Goal: Task Accomplishment & Management: Manage account settings

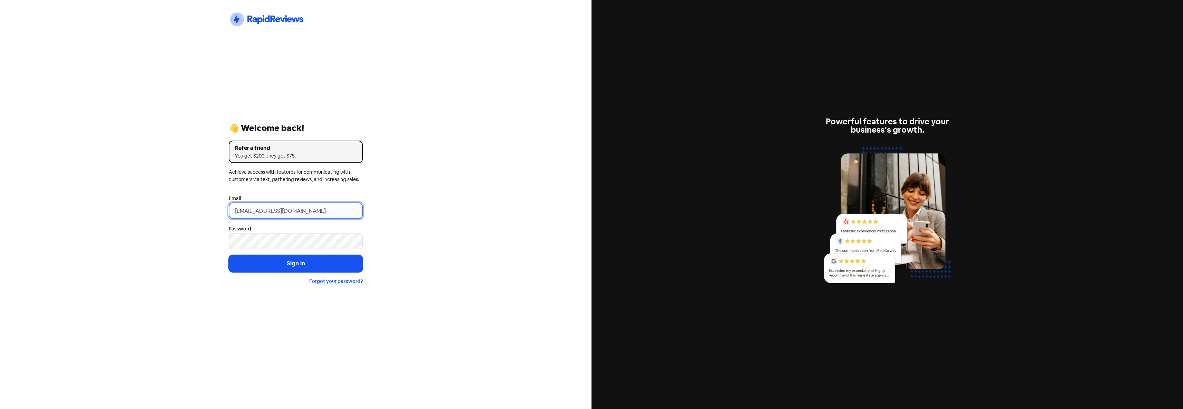
click at [335, 209] on input "[EMAIL_ADDRESS][DOMAIN_NAME]" at bounding box center [296, 211] width 134 height 17
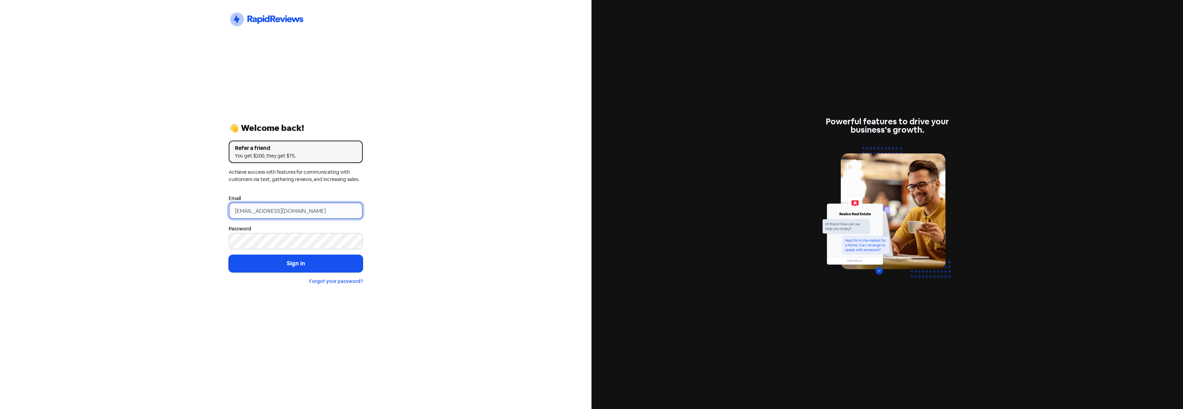
drag, startPoint x: 340, startPoint y: 209, endPoint x: 117, endPoint y: 211, distance: 222.9
click at [117, 211] on div "Icon For Thunder-circle 👋 Welcome back! Refer a friend You get $200, they get $…" at bounding box center [296, 204] width 592 height 409
paste input "info@primedoors.com.au"
type input "info@primedoors.com.au"
click at [131, 212] on div "Icon For Thunder-circle 👋 Welcome back! Refer a friend You get $200, they get $…" at bounding box center [296, 204] width 592 height 409
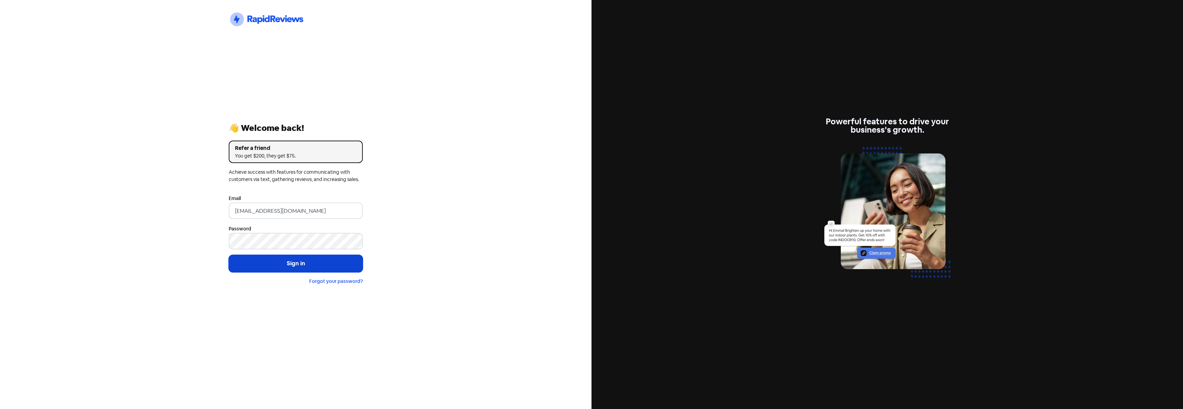
click at [293, 264] on button "Sign in" at bounding box center [296, 263] width 134 height 17
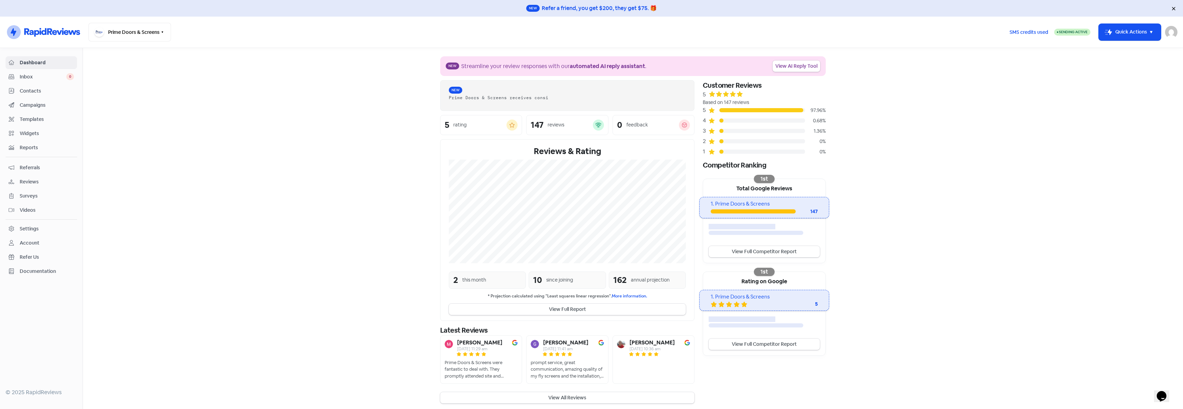
drag, startPoint x: 35, startPoint y: 230, endPoint x: 43, endPoint y: 228, distance: 8.7
click at [35, 230] on div "Settings" at bounding box center [29, 228] width 19 height 7
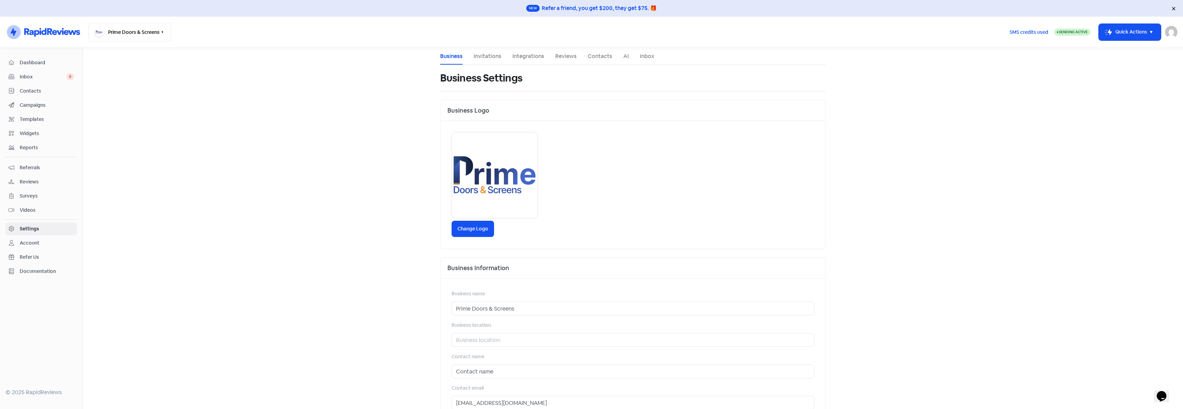
click at [596, 55] on link "Contacts" at bounding box center [600, 56] width 25 height 8
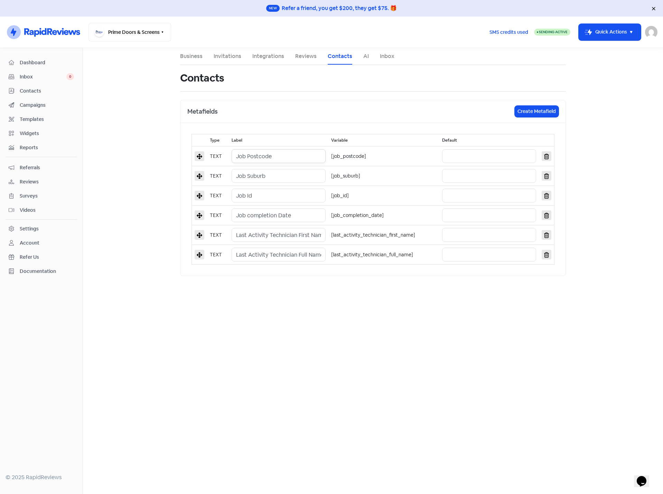
drag, startPoint x: 282, startPoint y: 156, endPoint x: 237, endPoint y: 156, distance: 45.3
click at [237, 156] on input "Job Postcode" at bounding box center [279, 156] width 94 height 14
drag, startPoint x: 279, startPoint y: 176, endPoint x: 235, endPoint y: 177, distance: 44.3
click at [235, 177] on input "Job Suburb" at bounding box center [279, 176] width 94 height 14
drag, startPoint x: 245, startPoint y: 198, endPoint x: 228, endPoint y: 198, distance: 17.6
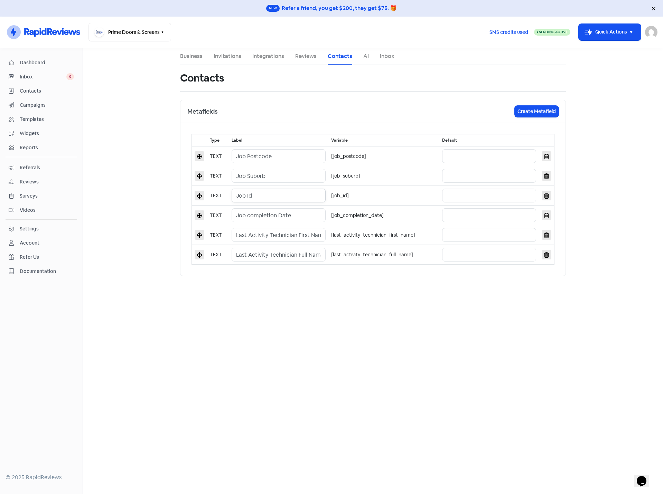
click at [228, 198] on tr "TEXT Job Id [job_id]" at bounding box center [373, 196] width 362 height 20
drag, startPoint x: 254, startPoint y: 217, endPoint x: 219, endPoint y: 218, distance: 34.6
click at [219, 218] on tr "TEXT Job completion Date [job_completion_date]" at bounding box center [373, 216] width 362 height 20
click at [292, 235] on input "Last Activity Technician First Name" at bounding box center [279, 235] width 94 height 14
drag, startPoint x: 313, startPoint y: 216, endPoint x: 228, endPoint y: 219, distance: 84.7
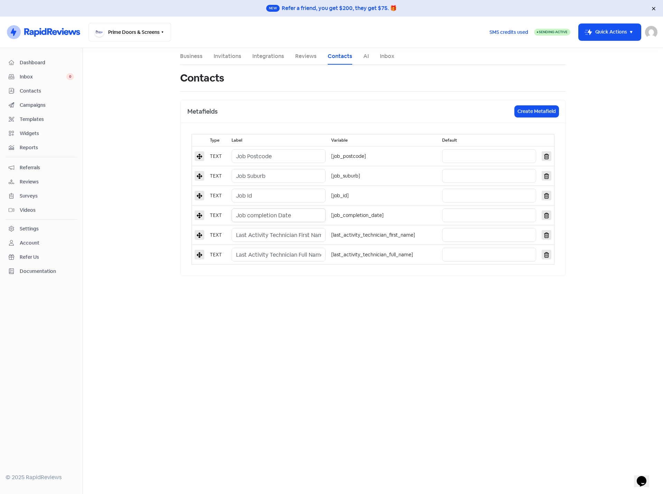
click at [228, 219] on tr "TEXT Job completion Date [job_completion_date]" at bounding box center [373, 216] width 362 height 20
type input "Job completion Date"
click at [293, 237] on input "Last Activity Technician First Name" at bounding box center [279, 235] width 94 height 14
click at [275, 255] on input "Last Activity Technician Full Name" at bounding box center [279, 255] width 94 height 14
click at [295, 330] on main "Business Invitations Integrations Reviews Contacts AI Inbox Contacts Metafields…" at bounding box center [373, 271] width 580 height 446
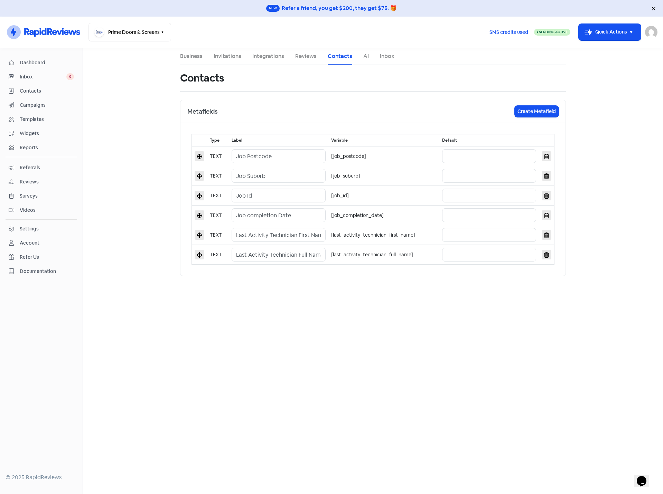
click at [36, 102] on span "Campaigns" at bounding box center [47, 105] width 54 height 7
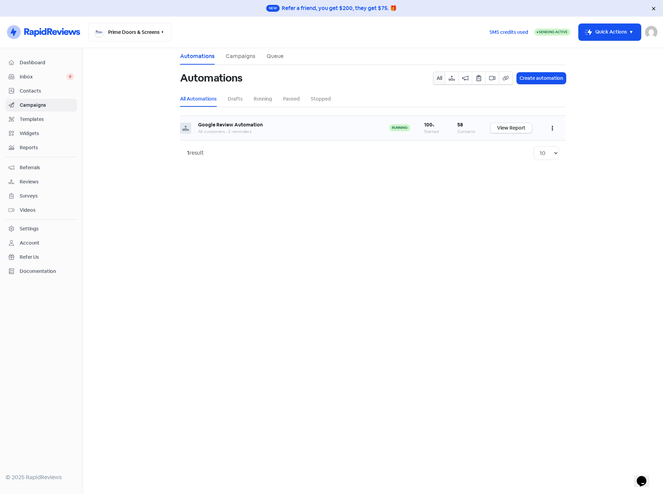
click at [553, 128] on button "button" at bounding box center [552, 128] width 13 height 16
click at [522, 144] on button "Edit" at bounding box center [531, 146] width 55 height 14
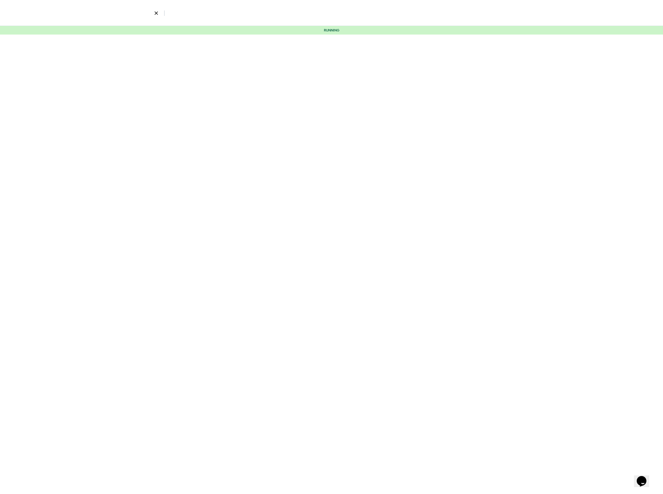
select select "3676"
select select "7"
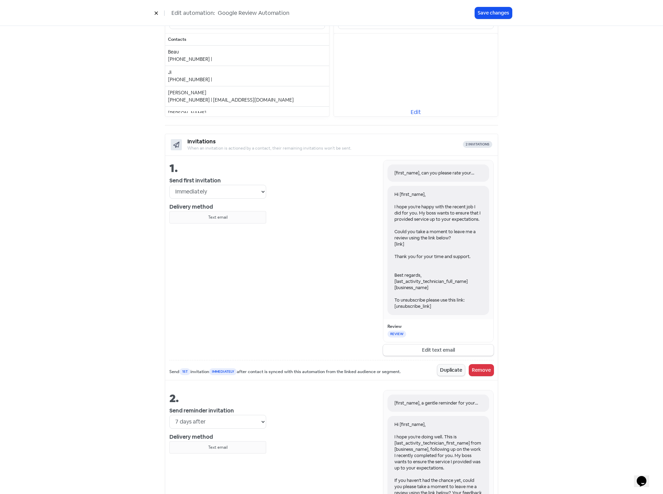
scroll to position [173, 0]
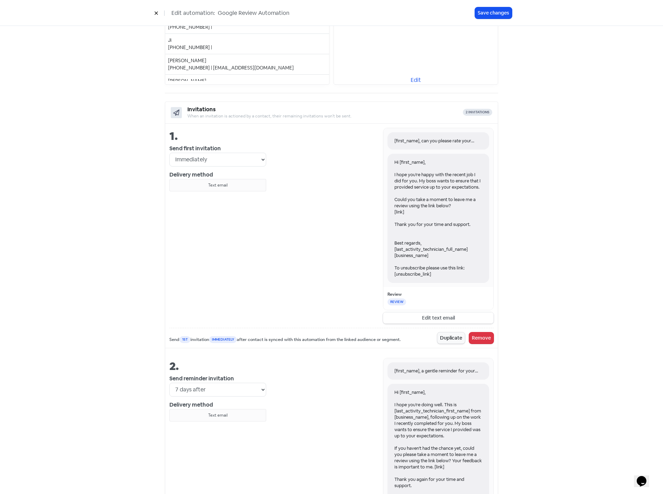
click at [445, 318] on button "Edit text email" at bounding box center [438, 317] width 111 height 11
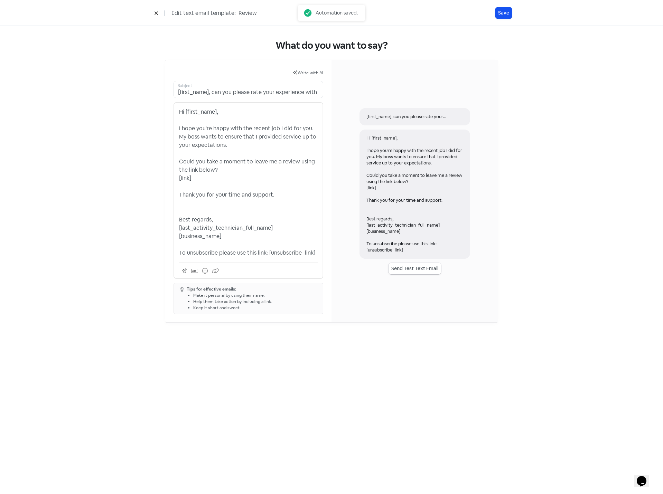
click at [234, 191] on p "Hi [first_name], I hope you're happy with the recent job I did for you. My boss…" at bounding box center [248, 182] width 139 height 149
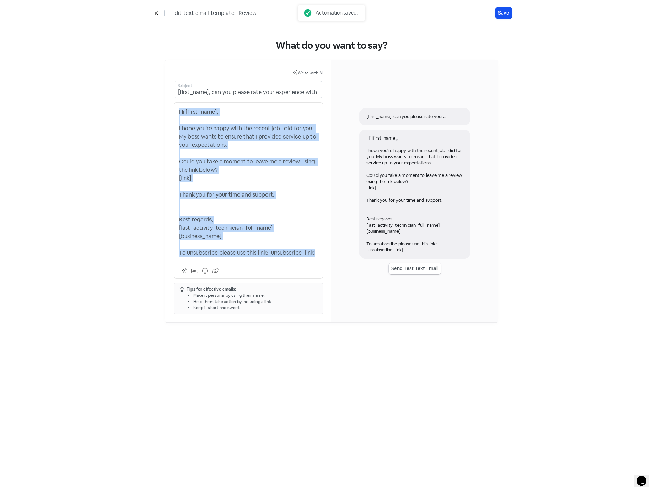
copy p "Hi [first_name], I hope you're happy with the recent job I did for you. My boss…"
click at [504, 78] on div "What do you want to say? Write with AI [first_name], can you please rate your e…" at bounding box center [331, 181] width 361 height 311
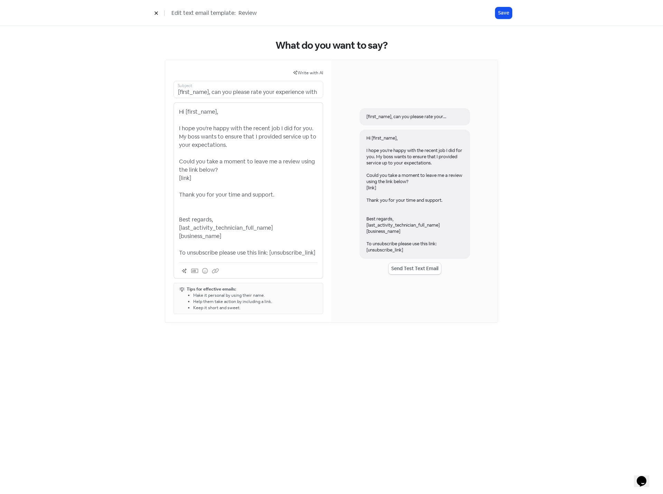
click at [157, 12] on icon at bounding box center [155, 13] width 3 height 3
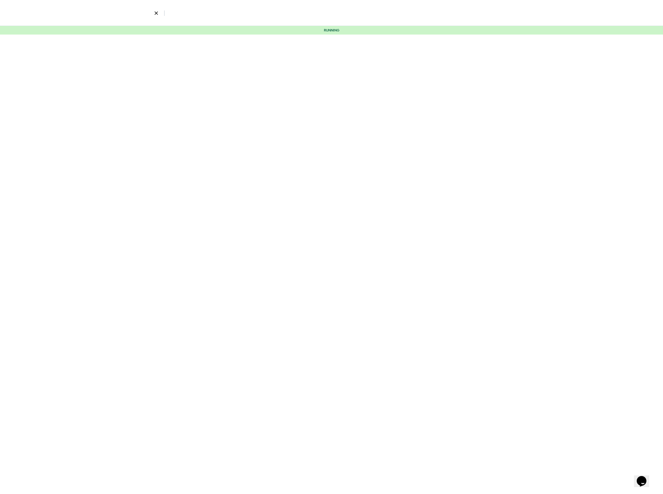
select select "3676"
select select "7"
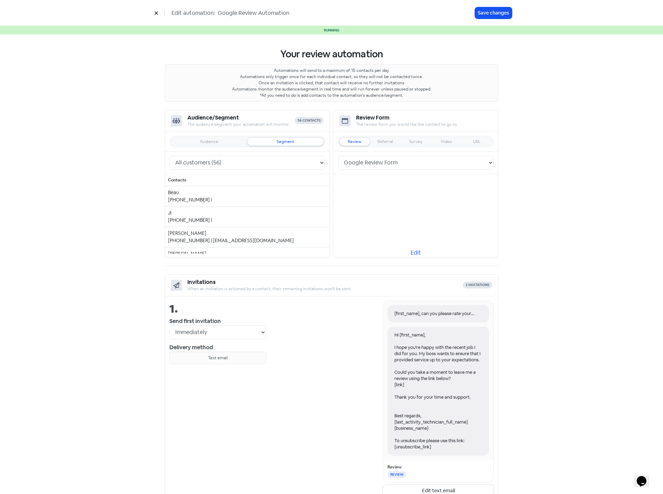
click at [151, 324] on div "Your review automation Automations will send to a maximum of 15 contacts per da…" at bounding box center [331, 426] width 361 height 782
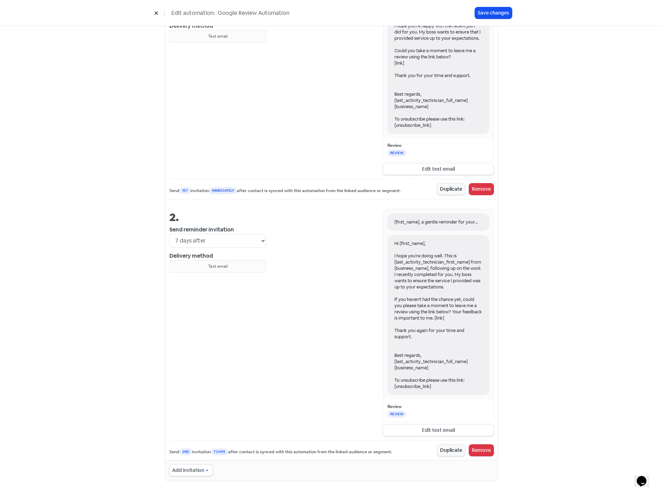
scroll to position [322, 0]
click at [435, 409] on button "Edit text email" at bounding box center [438, 429] width 111 height 11
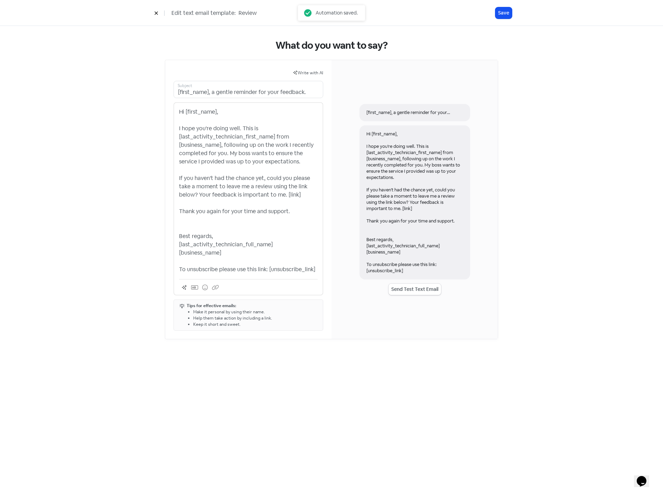
click at [247, 160] on p "Hi [first_name], I hope you're doing well. This is [last_activity_technician_fi…" at bounding box center [248, 191] width 139 height 166
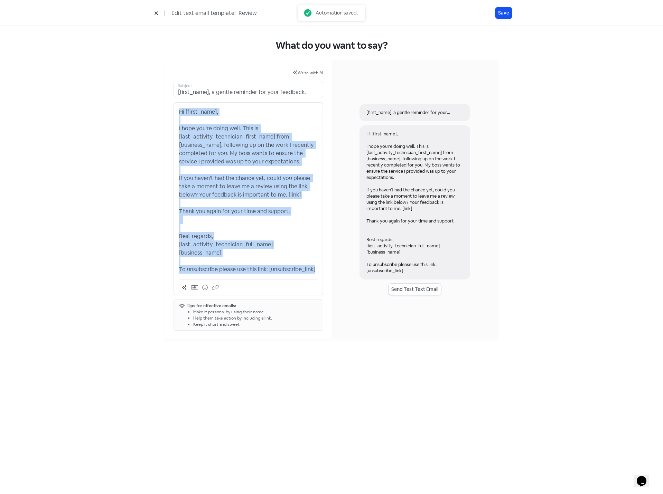
copy p "Hi [first_name], I hope you're doing well. This is [last_activity_technician_fi…"
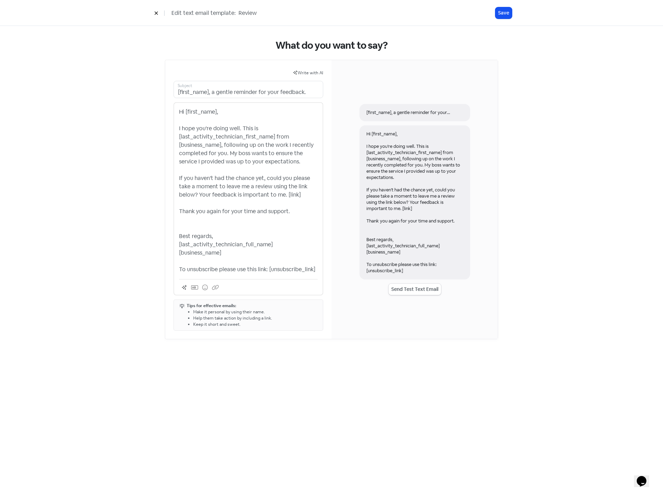
click at [152, 359] on div "What do you want to say? Write with AI [first_name], a gentle reminder for your…" at bounding box center [331, 260] width 663 height 468
click at [155, 13] on icon at bounding box center [156, 13] width 4 height 4
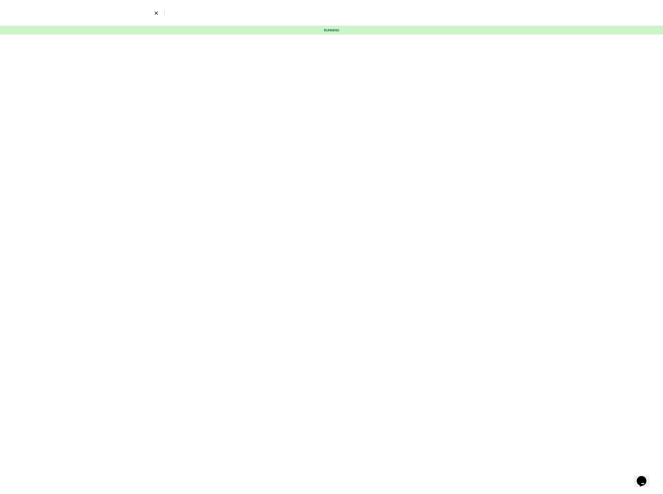
select select "3676"
select select "7"
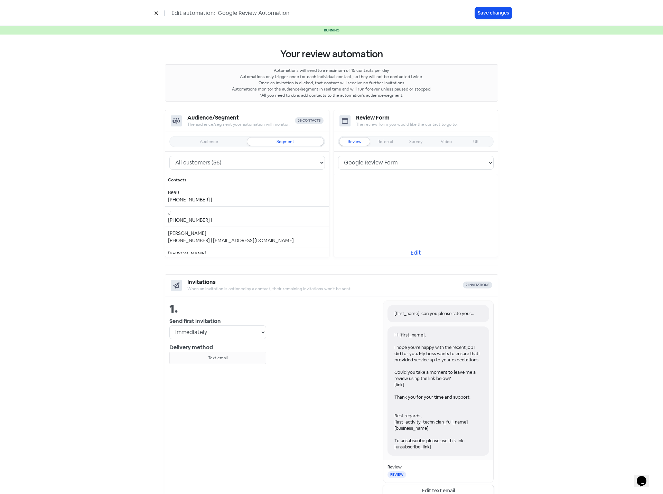
click at [157, 10] on button at bounding box center [156, 13] width 10 height 12
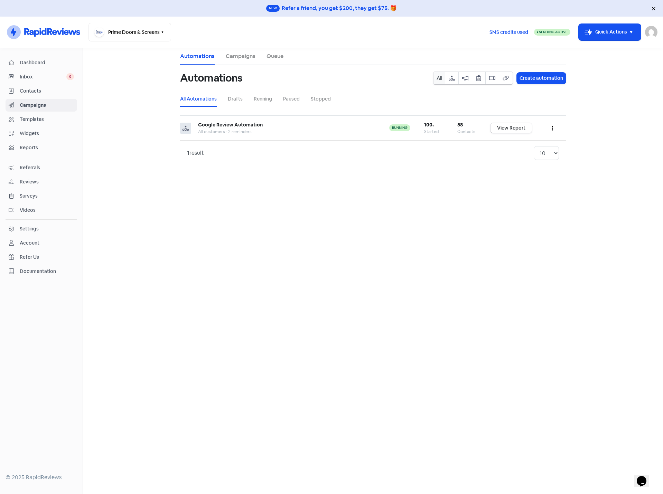
click at [26, 64] on span "Dashboard" at bounding box center [47, 62] width 54 height 7
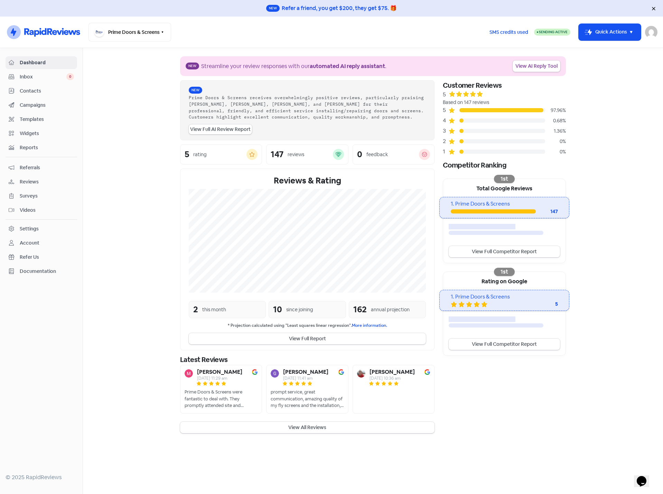
click at [27, 89] on span "Contacts" at bounding box center [47, 90] width 54 height 7
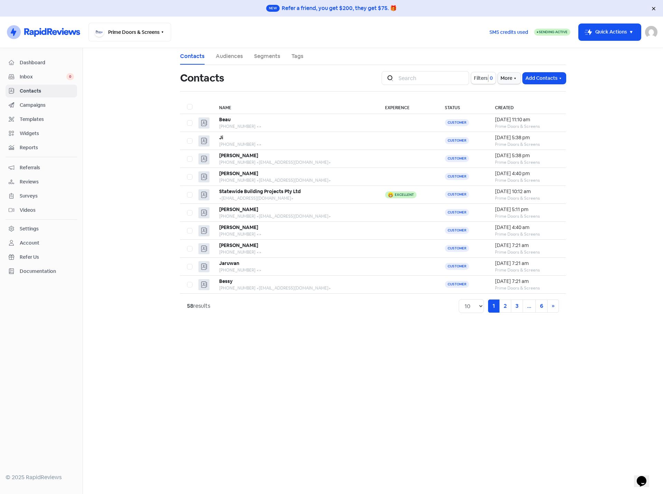
click at [652, 31] on img at bounding box center [651, 32] width 12 height 12
click at [611, 78] on link "Sign out" at bounding box center [612, 79] width 87 height 11
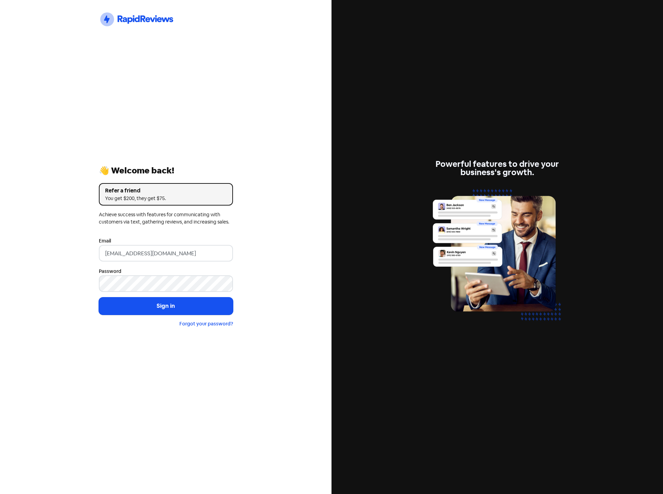
click at [36, 102] on div "Icon For Thunder-circle 👋 Welcome back! Refer a friend You get $200, they get $…" at bounding box center [165, 247] width 331 height 494
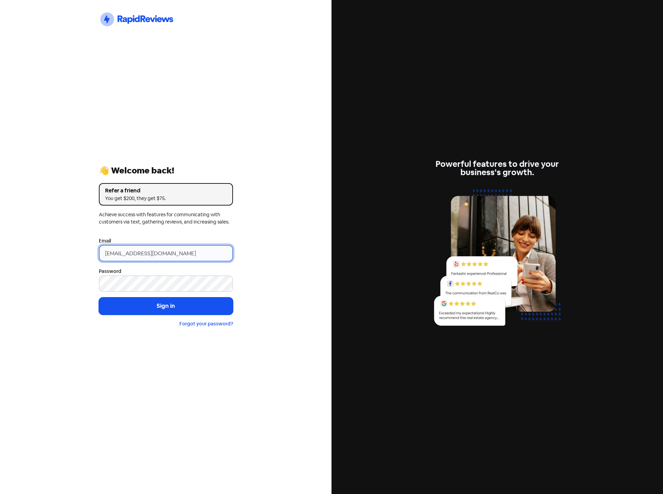
drag, startPoint x: 216, startPoint y: 253, endPoint x: 21, endPoint y: 250, distance: 194.9
click at [21, 250] on div "Icon For Thunder-circle 👋 Welcome back! Refer a friend You get $200, they get $…" at bounding box center [165, 247] width 331 height 494
paste input "[EMAIL_ADDRESS][DOMAIN_NAME]"
type input "[EMAIL_ADDRESS][DOMAIN_NAME]"
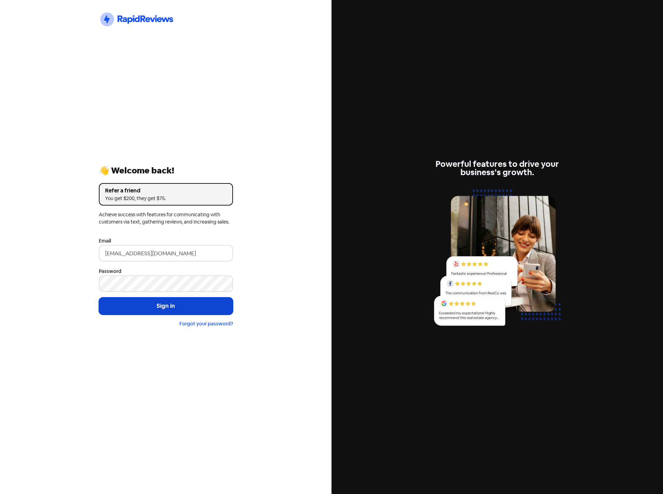
click at [141, 306] on button "Sign in" at bounding box center [166, 306] width 134 height 17
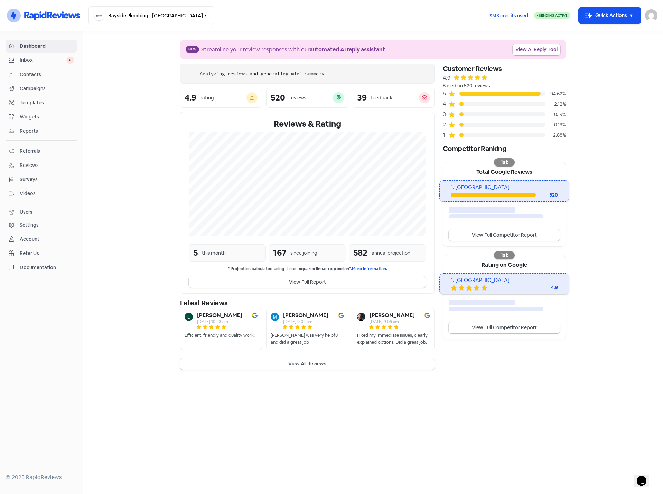
click at [43, 88] on span "Campaigns" at bounding box center [47, 88] width 54 height 7
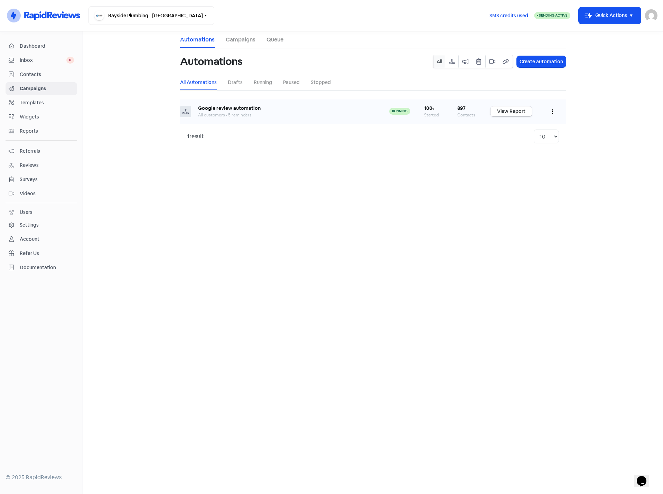
click at [550, 113] on button "button" at bounding box center [552, 111] width 13 height 16
click at [533, 129] on button "Edit" at bounding box center [531, 129] width 55 height 14
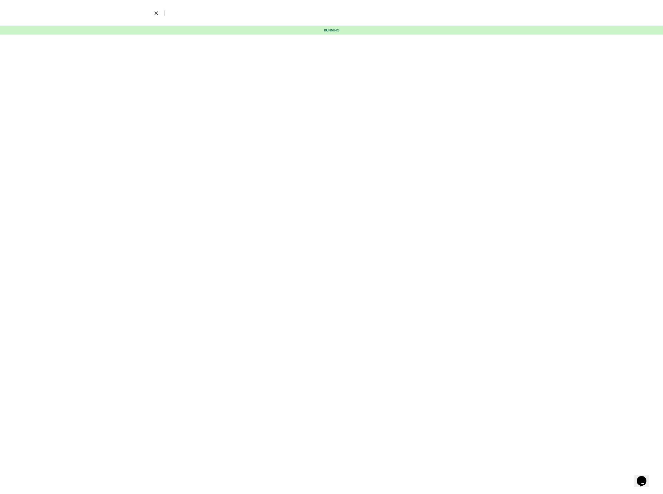
select select "3464"
select select "3"
select select "5"
select select "9"
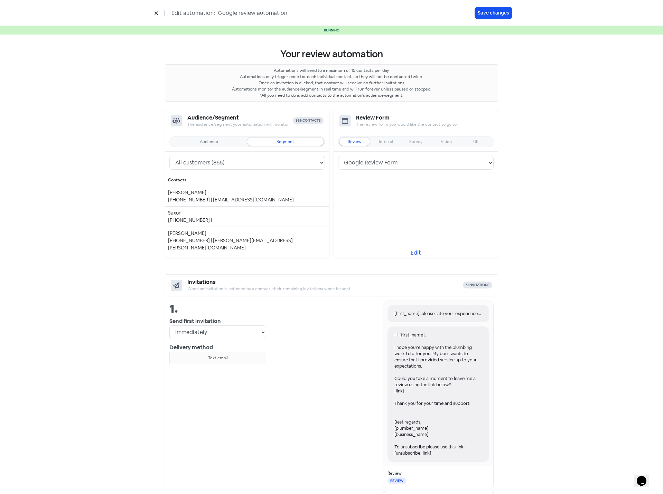
click at [425, 362] on div "Hi [first_name], I hope you're happy with the plumbing work I did for you. My b…" at bounding box center [438, 394] width 102 height 135
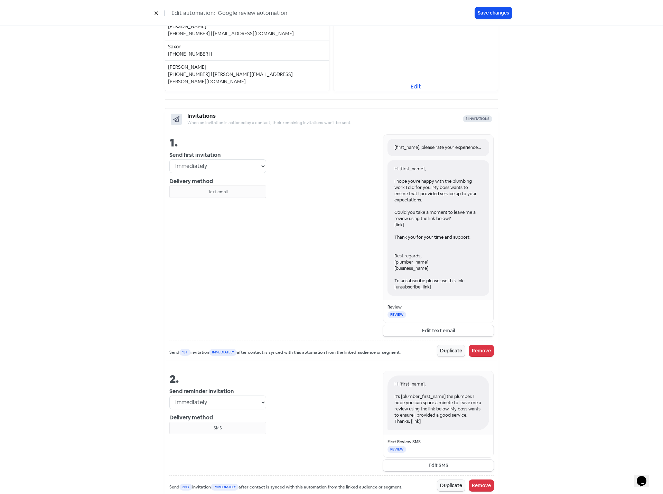
scroll to position [173, 0]
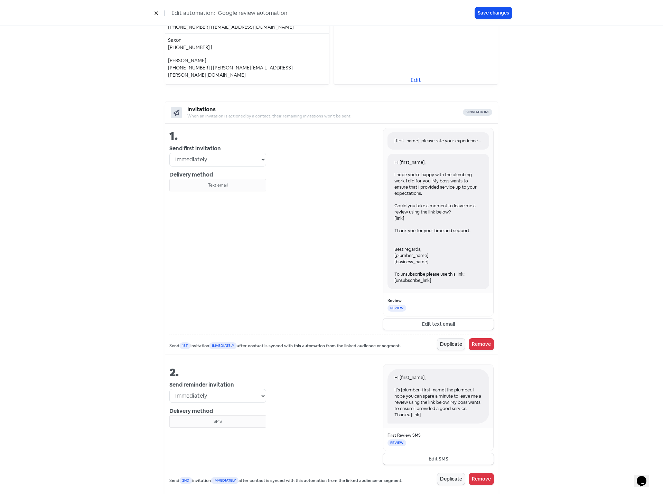
click at [433, 401] on div "Hi [first_name], It's [plumber_first_name] the plumber. I hope you can spare a …" at bounding box center [438, 396] width 102 height 55
click at [438, 459] on button "Edit SMS" at bounding box center [438, 458] width 111 height 11
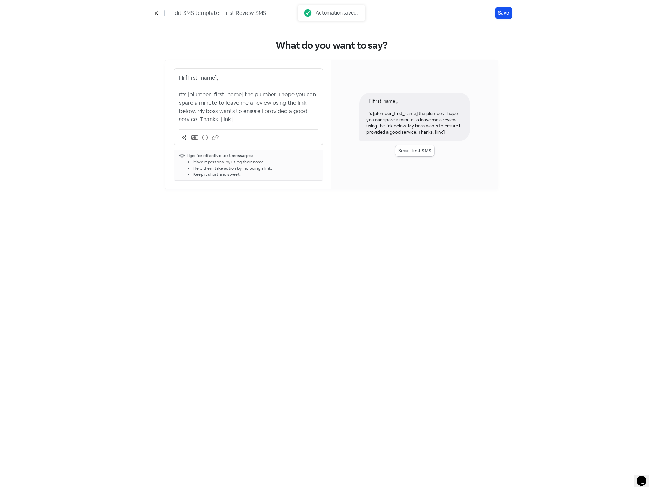
click at [225, 101] on p "Hi [first_name], It's [plumber_first_name] the plumber. I hope you can spare a …" at bounding box center [248, 99] width 139 height 50
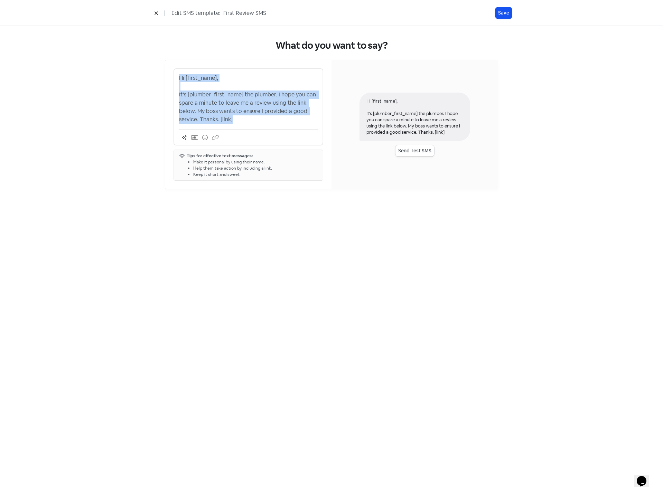
copy p "Hi [first_name], It's [plumber_first_name] the plumber. I hope you can spare a …"
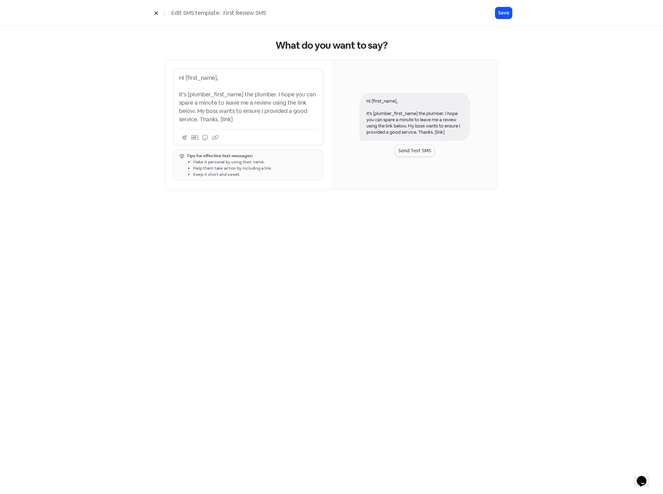
click at [240, 254] on div "What do you want to say? Hi [first_name], It's [plumber_first_name] the plumber…" at bounding box center [331, 260] width 663 height 468
click at [157, 11] on icon at bounding box center [156, 13] width 4 height 4
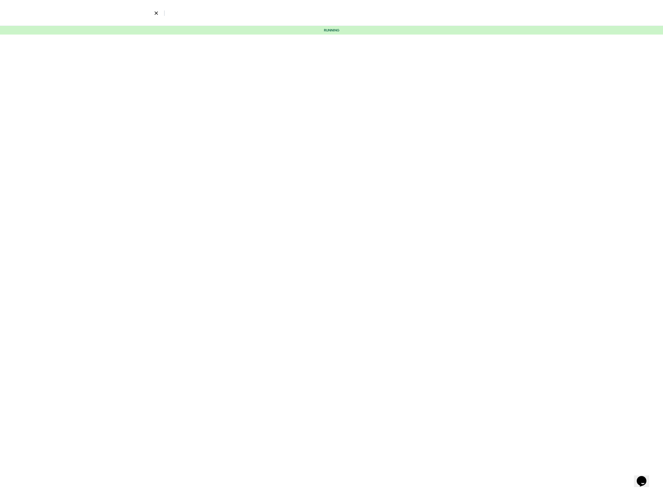
select select "3464"
select select "3"
select select "5"
select select "9"
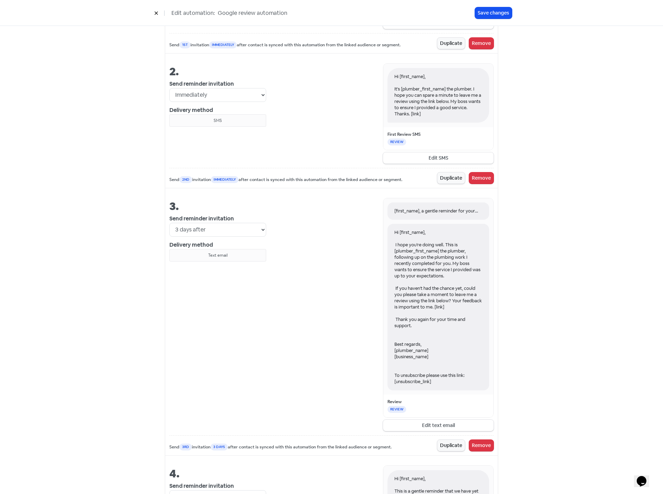
scroll to position [484, 0]
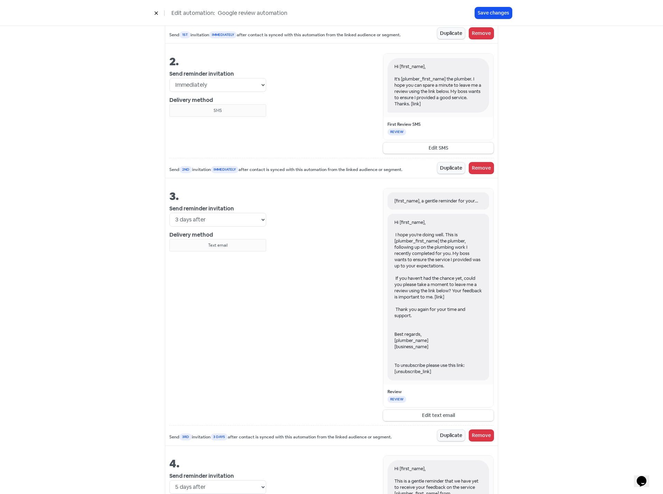
click at [434, 414] on button "Edit text email" at bounding box center [438, 415] width 111 height 11
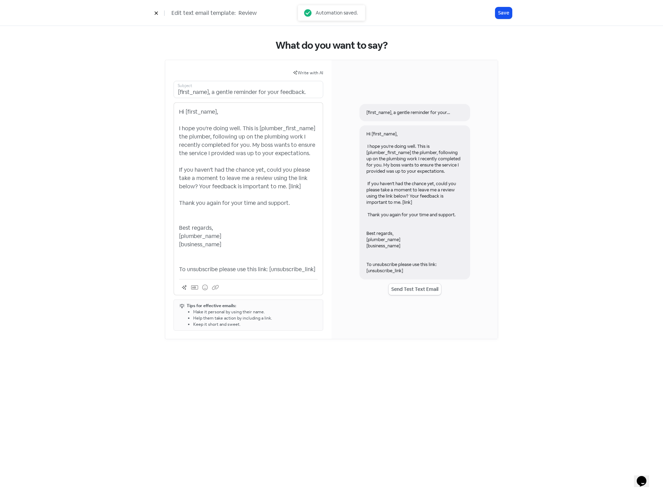
click at [259, 182] on p "Hi [first_name], I hope you're doing well. This is [plumber_first_name] the plu…" at bounding box center [248, 191] width 139 height 166
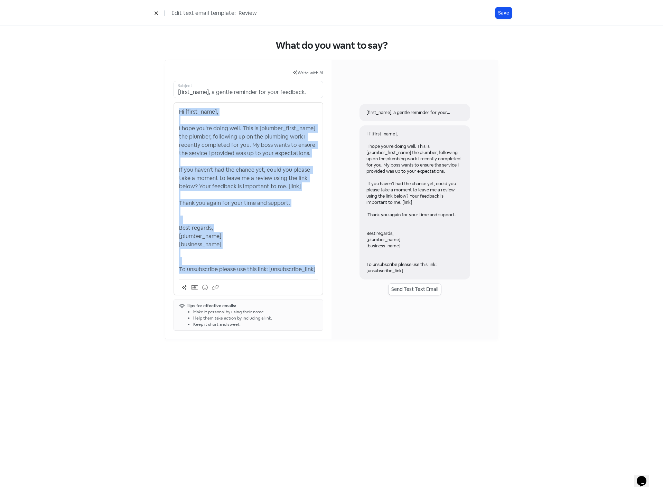
copy p "Hi [first_name], I hope you're doing well. This is [plumber_first_name] the plu…"
click at [139, 92] on div "What do you want to say? Write with AI [first_name], a gentle reminder for your…" at bounding box center [331, 189] width 394 height 327
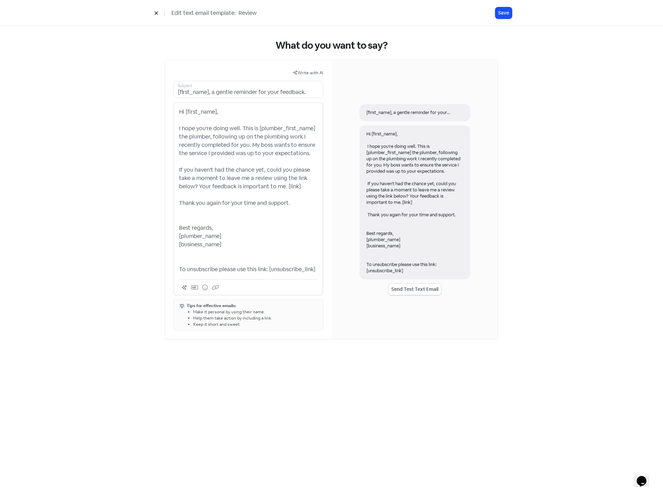
click at [157, 13] on icon at bounding box center [155, 13] width 3 height 3
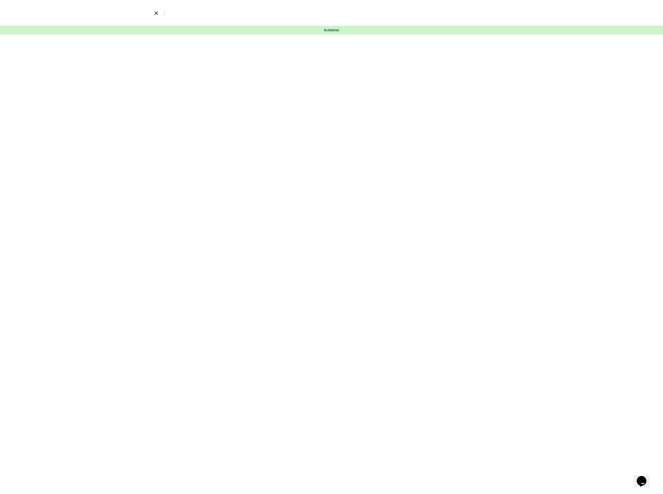
select select "3464"
select select "3"
select select "5"
select select "9"
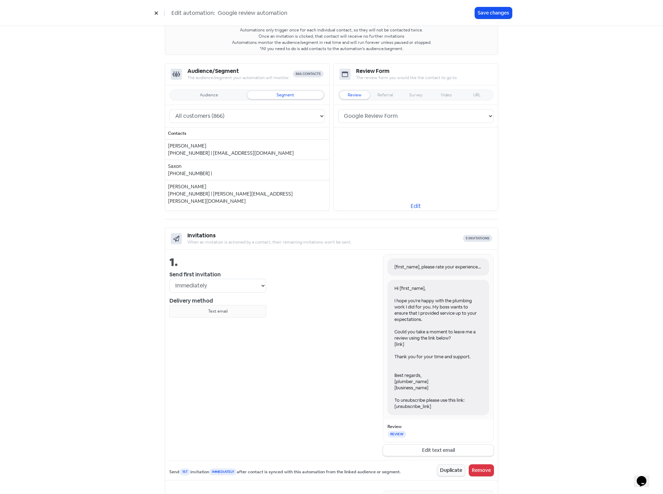
scroll to position [104, 0]
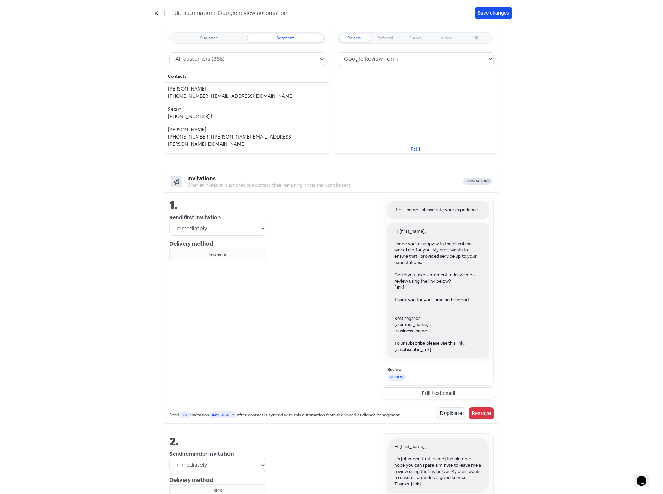
click at [436, 392] on button "Edit text email" at bounding box center [438, 393] width 111 height 11
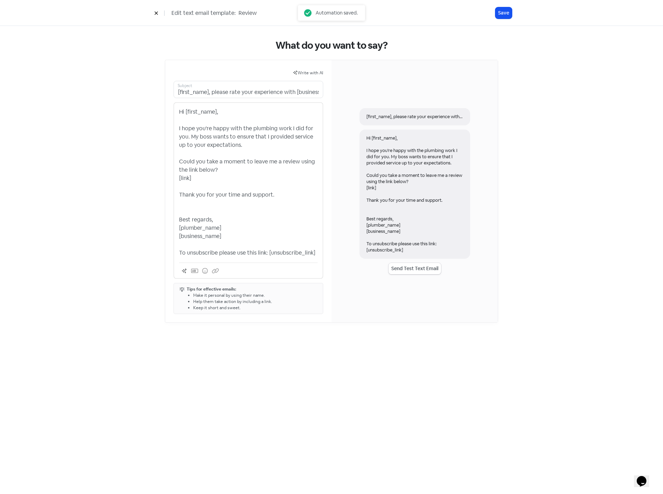
click at [239, 177] on p "Hi [first_name], I hope you're happy with the plumbing work I did for you. My b…" at bounding box center [248, 182] width 139 height 149
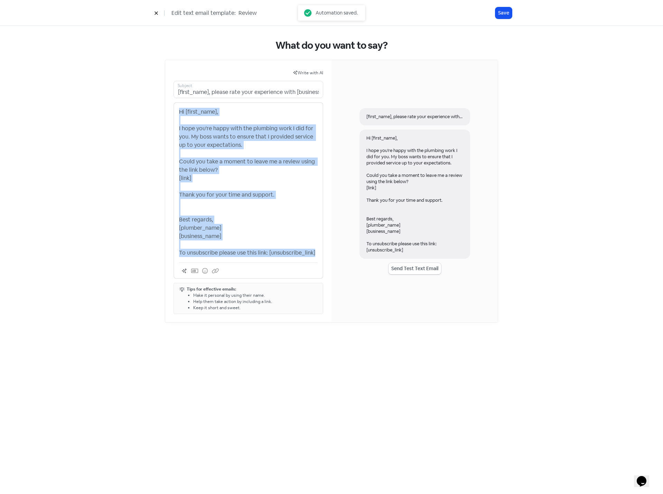
copy p "Hi [first_name], I hope you're happy with the plumbing work I did for you. My b…"
click at [156, 12] on icon at bounding box center [156, 13] width 4 height 4
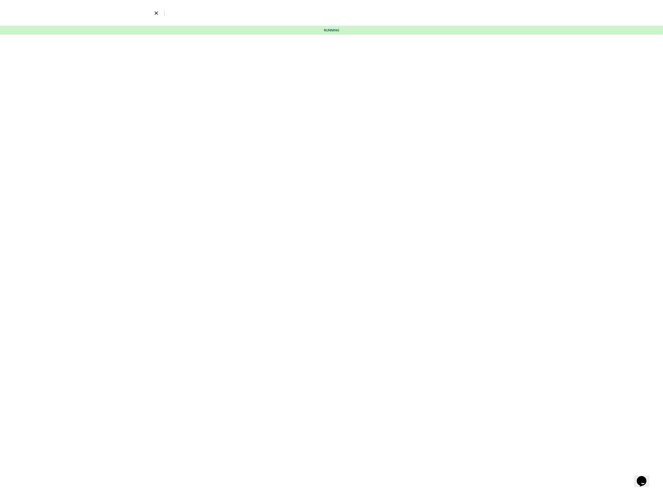
select select "3464"
select select "3"
select select "5"
select select "9"
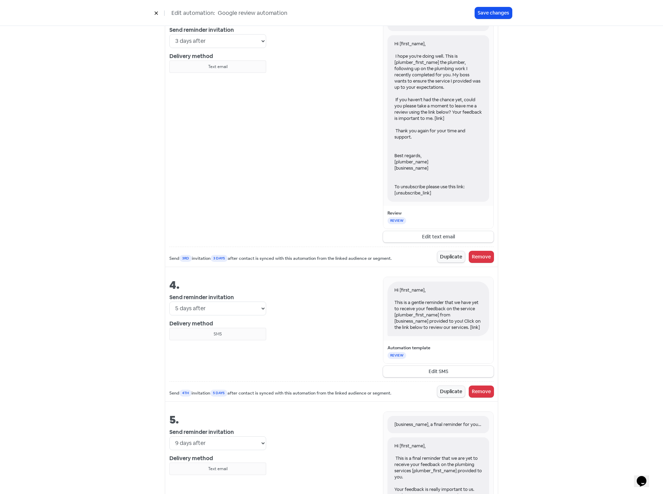
scroll to position [691, 0]
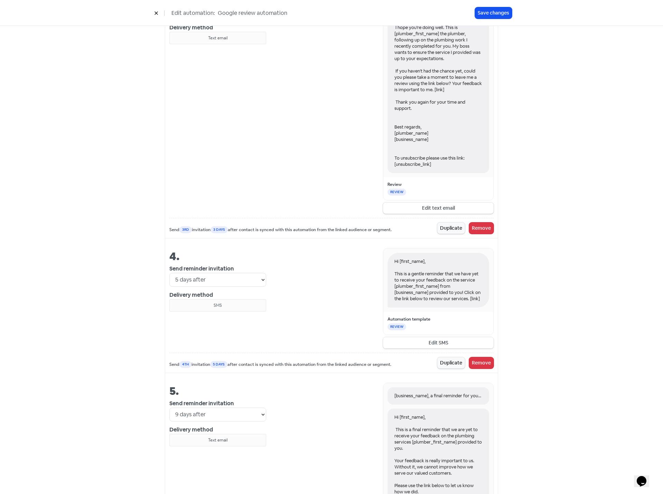
click at [452, 343] on button "Edit SMS" at bounding box center [438, 342] width 111 height 11
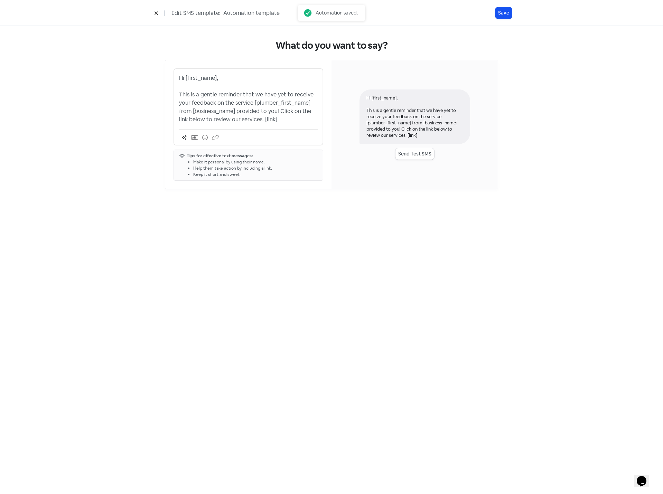
click at [223, 109] on p "Hi [first_name], This is a gentle reminder that we have yet to receive your fee…" at bounding box center [248, 99] width 139 height 50
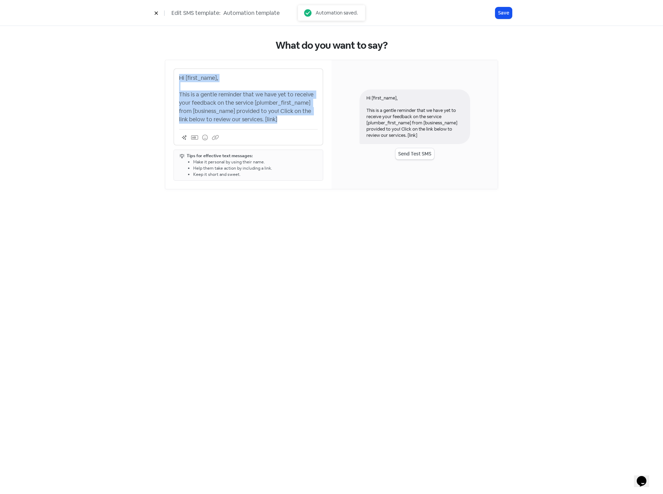
copy p "Hi [first_name], This is a gentle reminder that we have yet to receive your fee…"
click at [154, 12] on icon at bounding box center [156, 13] width 4 height 4
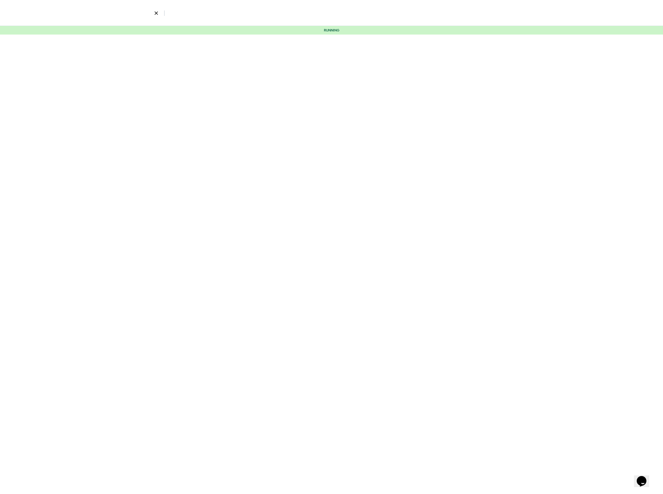
select select "3464"
select select "3"
select select "5"
select select "9"
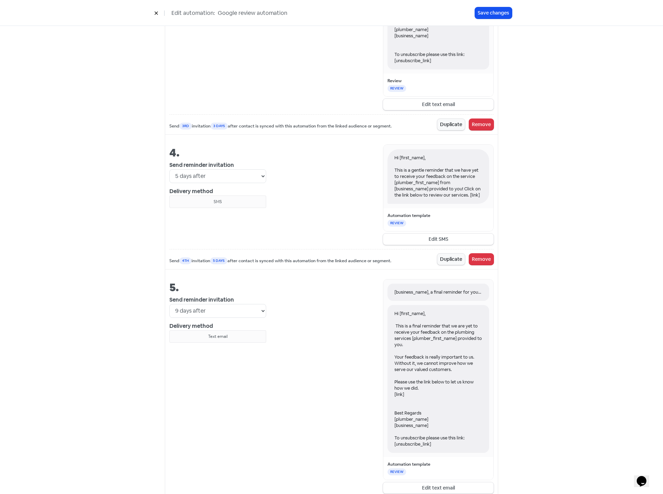
scroll to position [853, 0]
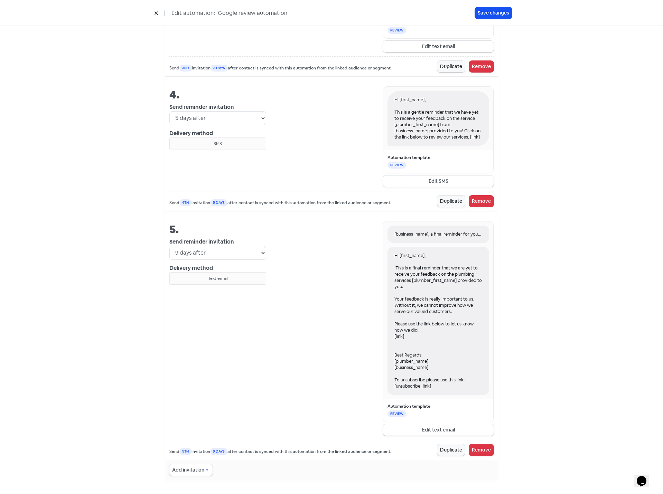
click at [450, 310] on div "Hi [first_name], This is a final reminder that we are yet to receive your feedb…" at bounding box center [438, 321] width 102 height 148
click at [454, 426] on button "Edit text email" at bounding box center [438, 429] width 111 height 11
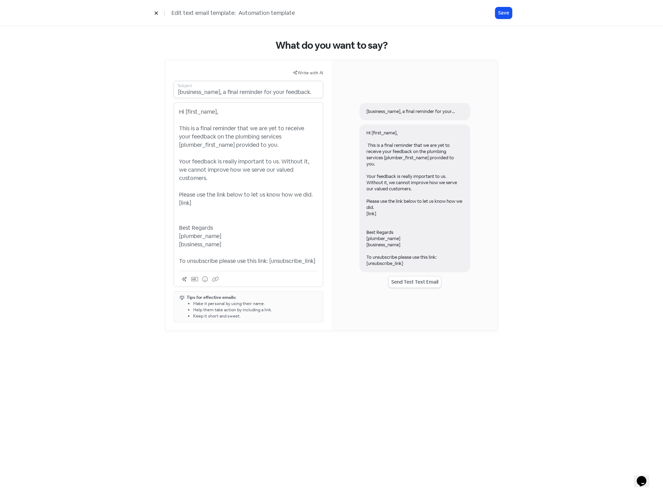
click at [236, 91] on input "[business_name], a final reminder for your feedback." at bounding box center [248, 89] width 150 height 17
click at [285, 153] on p "Hi [first_name], This is a final reminder that we are yet to receive your feedb…" at bounding box center [248, 187] width 139 height 158
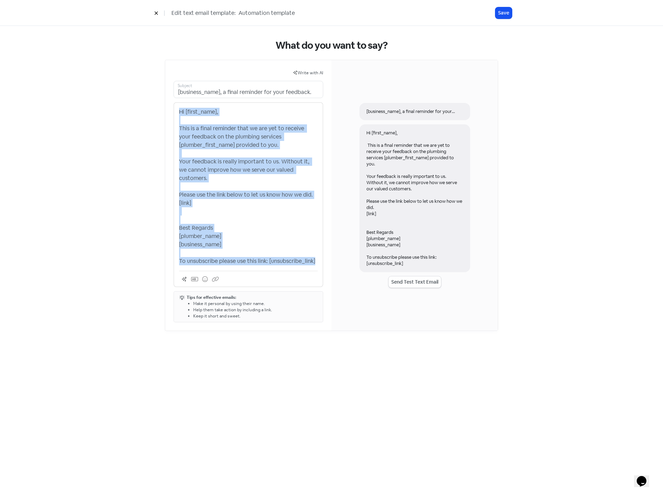
copy p "Hi [first_name], This is a final reminder that we are yet to receive your feedb…"
click at [156, 13] on icon at bounding box center [156, 13] width 4 height 4
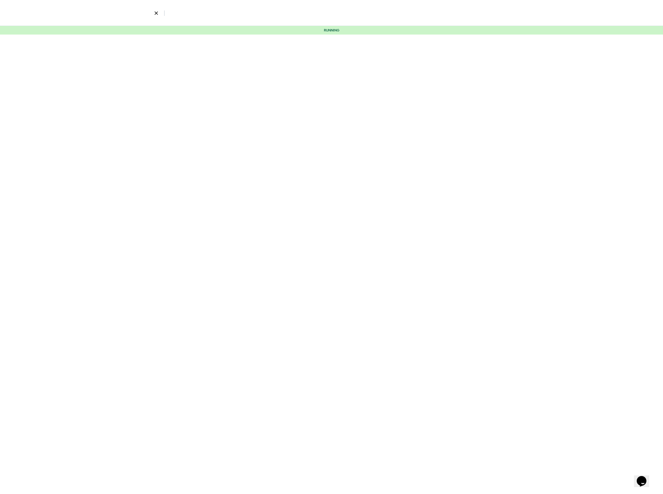
select select "3464"
select select "3"
select select "5"
select select "9"
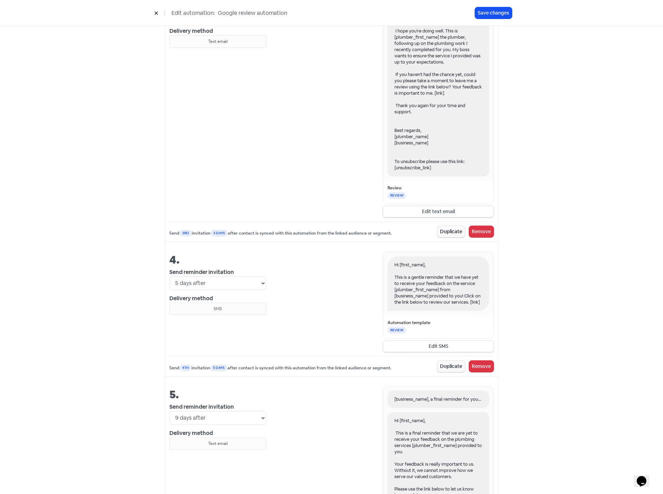
scroll to position [853, 0]
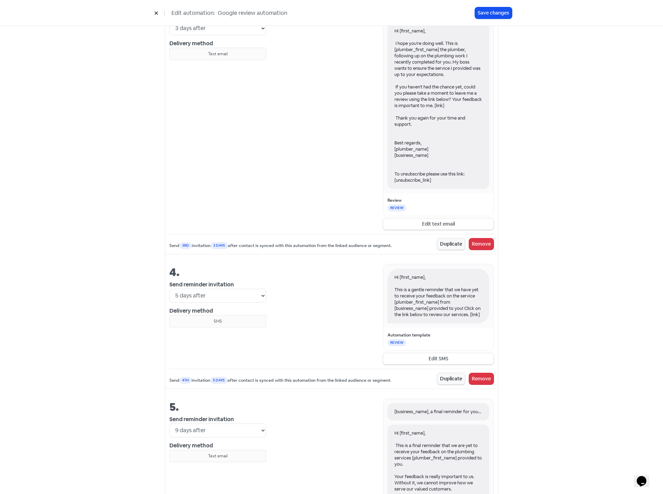
scroll to position [680, 0]
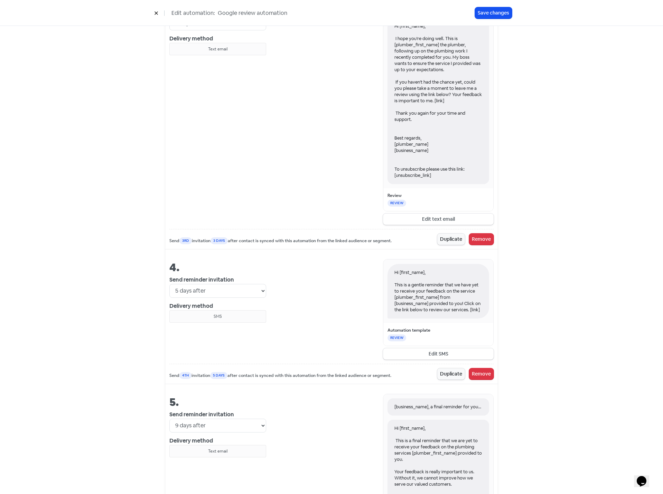
click at [92, 313] on div "Your review automation Automations will send to a maximum of 15 contacts per da…" at bounding box center [331, 10] width 663 height 1312
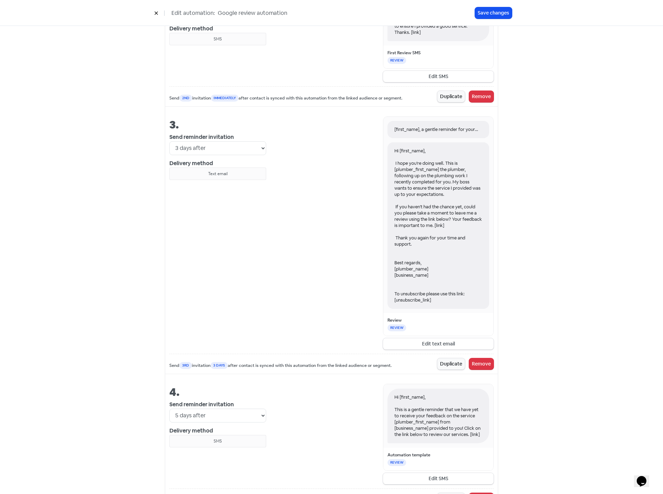
scroll to position [542, 0]
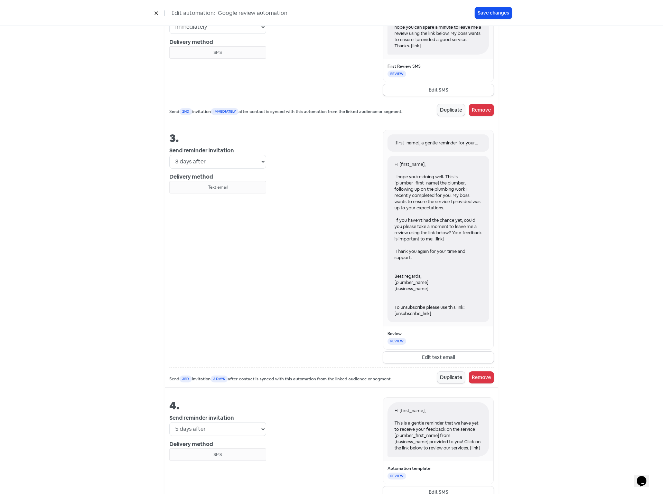
click at [83, 239] on div "Your review automation Automations will send to a maximum of 15 contacts per da…" at bounding box center [331, 149] width 663 height 1312
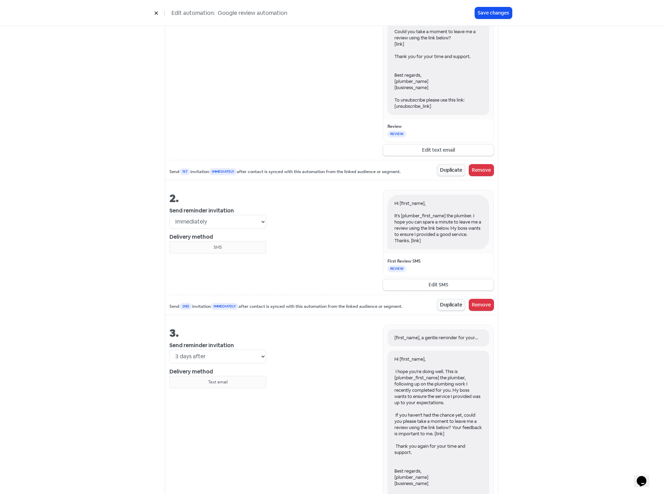
scroll to position [335, 0]
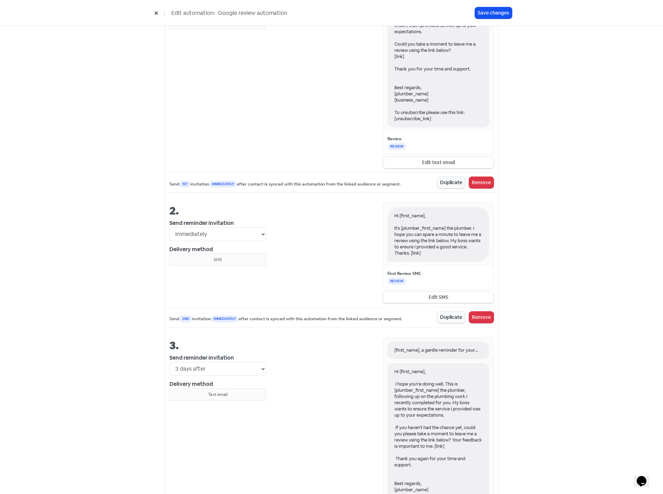
click at [86, 296] on div "Your review automation Automations will send to a maximum of 15 contacts per da…" at bounding box center [331, 356] width 663 height 1312
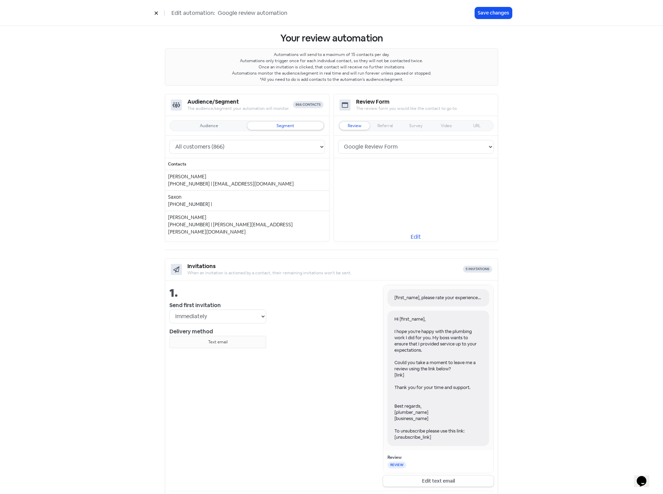
scroll to position [0, 0]
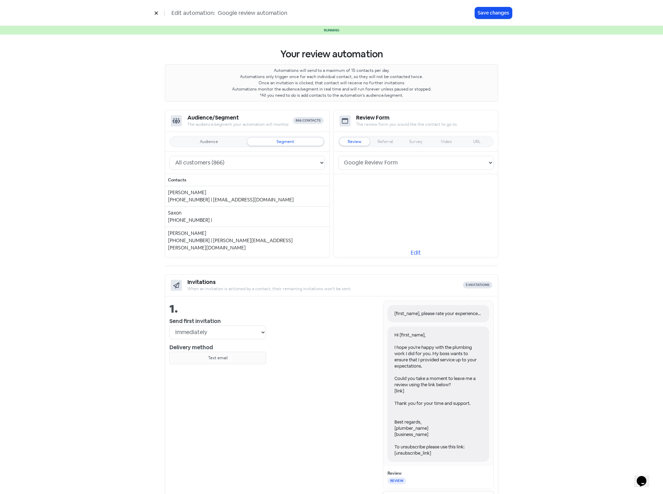
click at [155, 14] on icon at bounding box center [155, 13] width 3 height 3
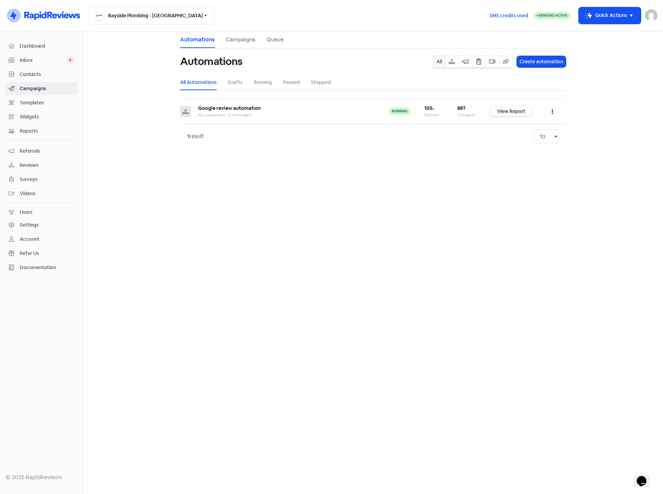
click at [24, 76] on span "Contacts" at bounding box center [47, 74] width 54 height 7
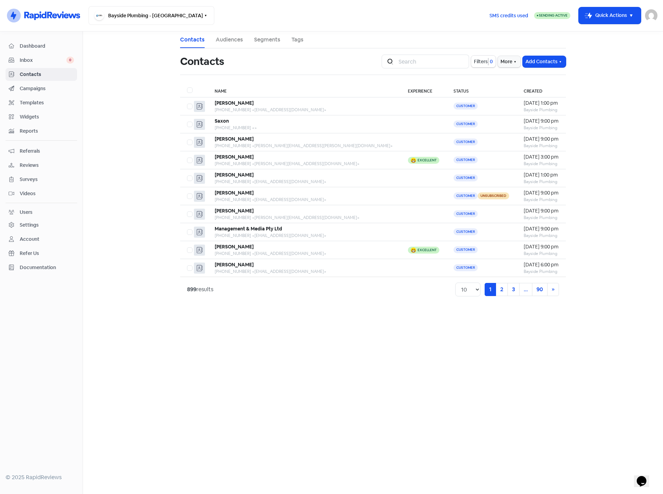
click at [33, 49] on span "Dashboard" at bounding box center [47, 46] width 54 height 7
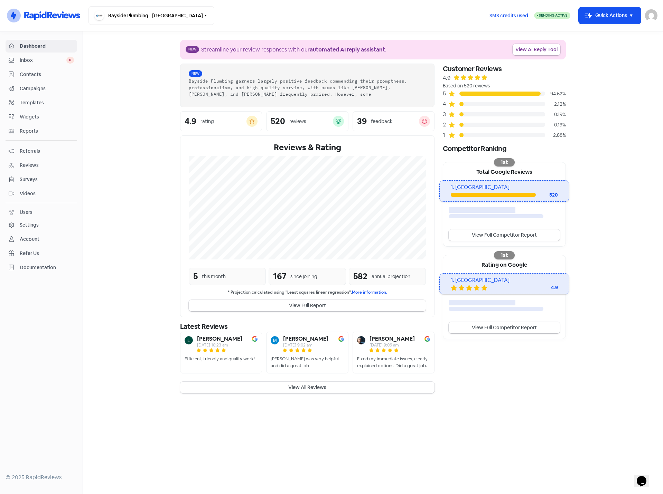
click at [24, 60] on span "Inbox" at bounding box center [43, 60] width 47 height 7
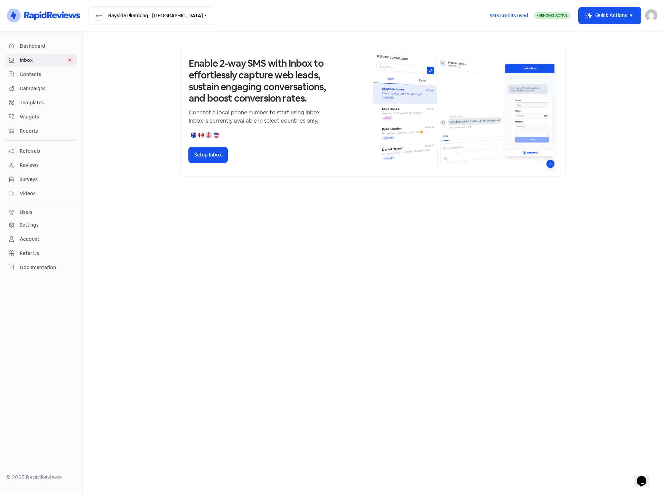
click at [26, 75] on span "Contacts" at bounding box center [47, 74] width 54 height 7
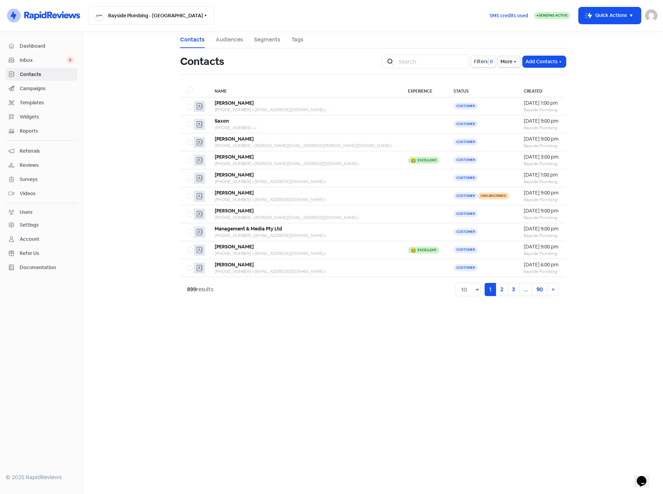
click at [25, 45] on span "Dashboard" at bounding box center [47, 46] width 54 height 7
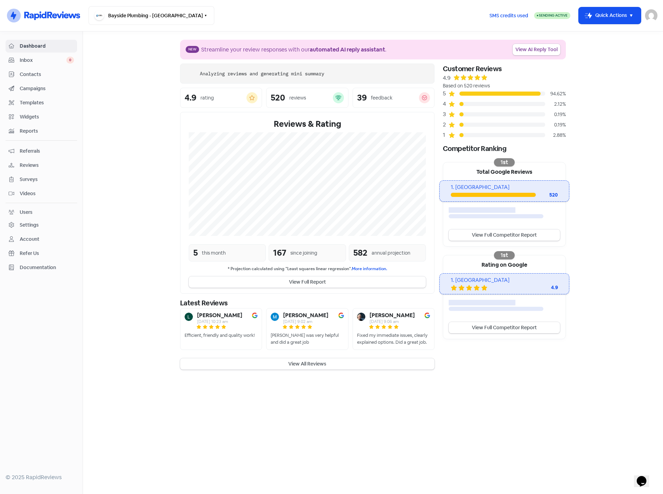
click at [27, 59] on span "Inbox" at bounding box center [43, 60] width 47 height 7
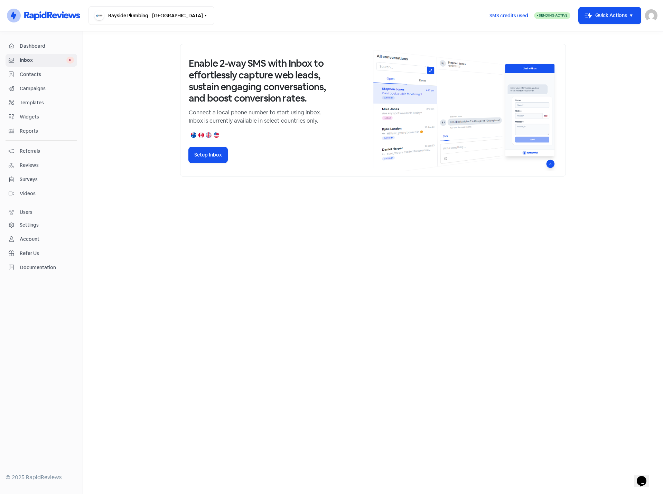
click at [31, 75] on span "Contacts" at bounding box center [47, 74] width 54 height 7
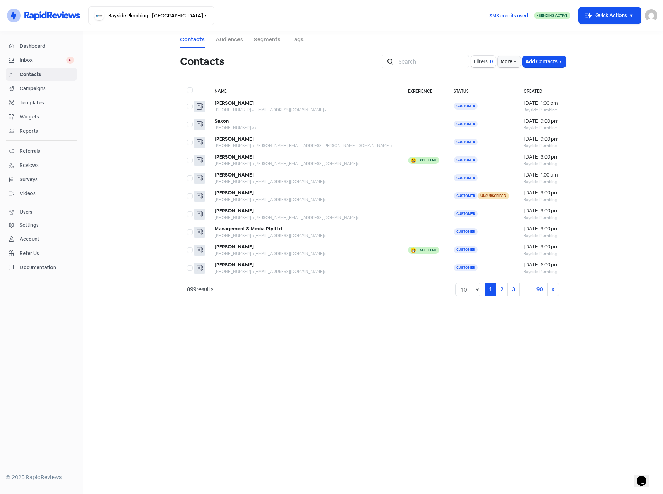
click at [36, 88] on span "Campaigns" at bounding box center [47, 88] width 54 height 7
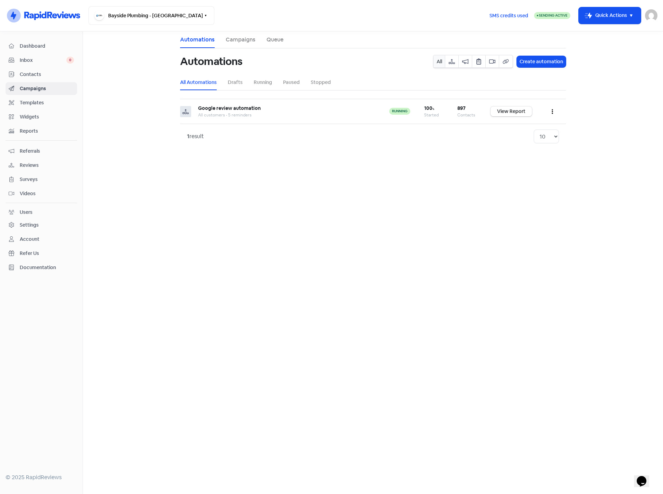
click at [36, 103] on span "Templates" at bounding box center [47, 102] width 54 height 7
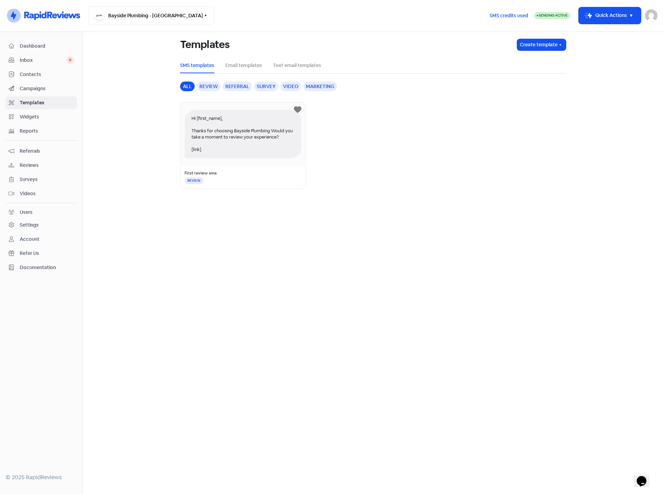
click at [36, 115] on span "Widgets" at bounding box center [47, 116] width 54 height 7
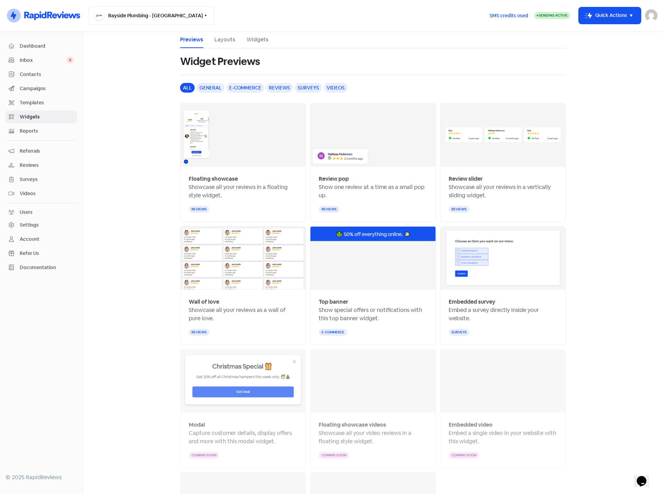
click at [219, 41] on link "Layouts" at bounding box center [224, 40] width 21 height 8
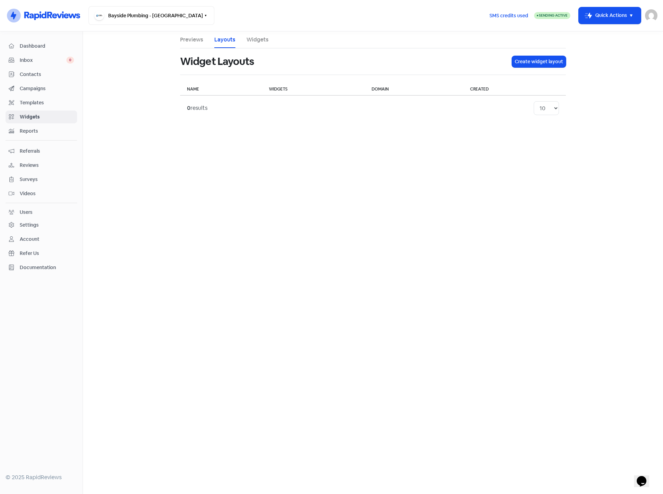
click at [35, 129] on span "Reports" at bounding box center [47, 131] width 54 height 7
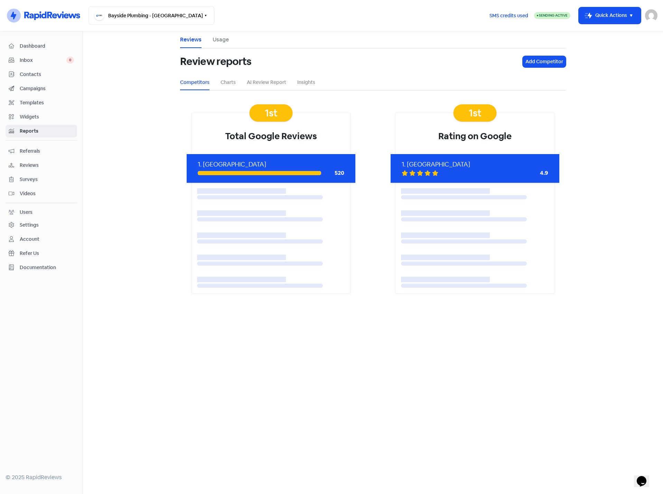
click at [30, 150] on span "Referrals" at bounding box center [47, 151] width 54 height 7
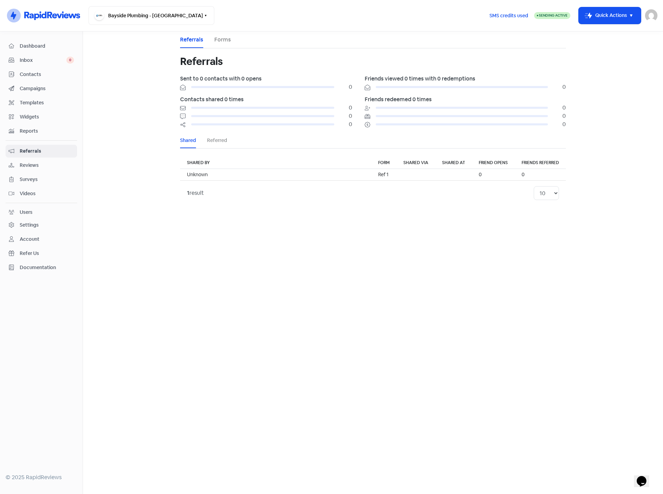
click at [28, 165] on span "Reviews" at bounding box center [47, 165] width 54 height 7
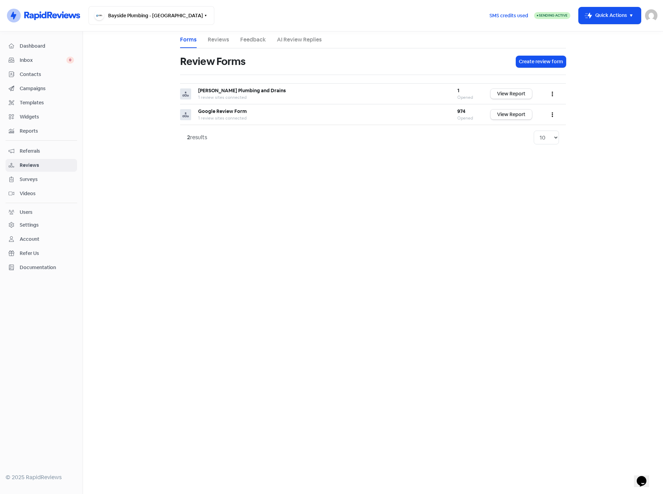
click at [28, 179] on span "Surveys" at bounding box center [47, 179] width 54 height 7
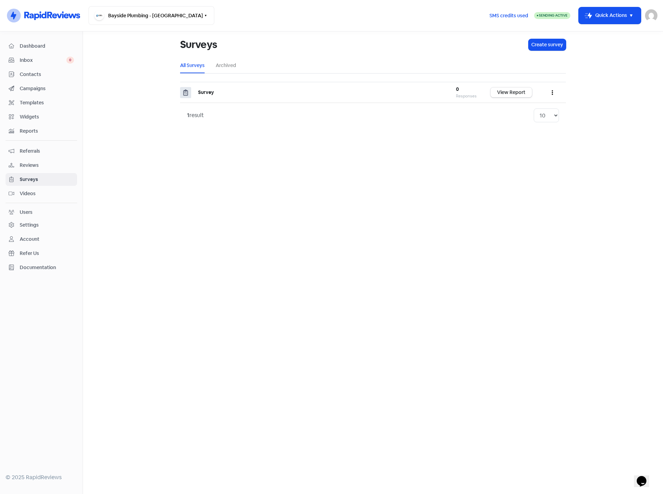
click at [25, 193] on span "Videos" at bounding box center [47, 193] width 54 height 7
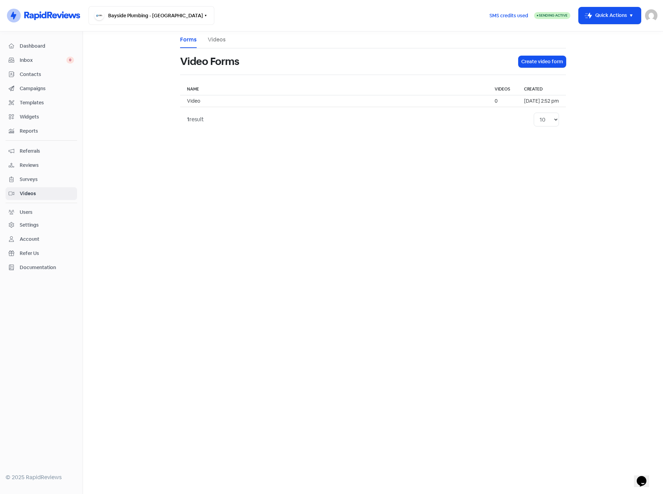
click at [23, 211] on div "Users" at bounding box center [26, 212] width 13 height 7
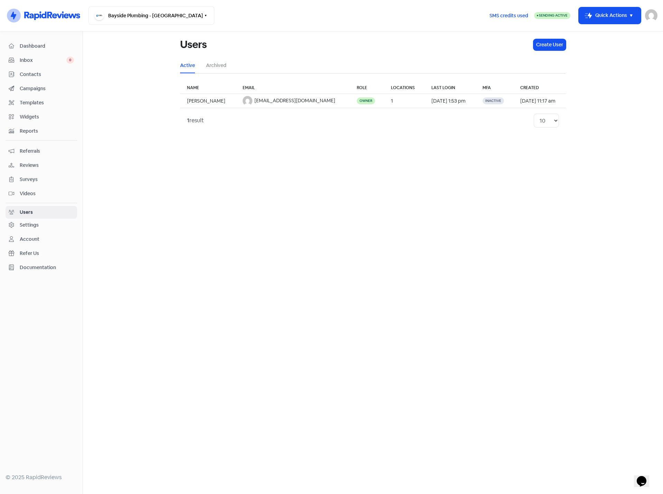
click at [26, 224] on div "Settings" at bounding box center [29, 225] width 19 height 7
